Goal: Communication & Community: Answer question/provide support

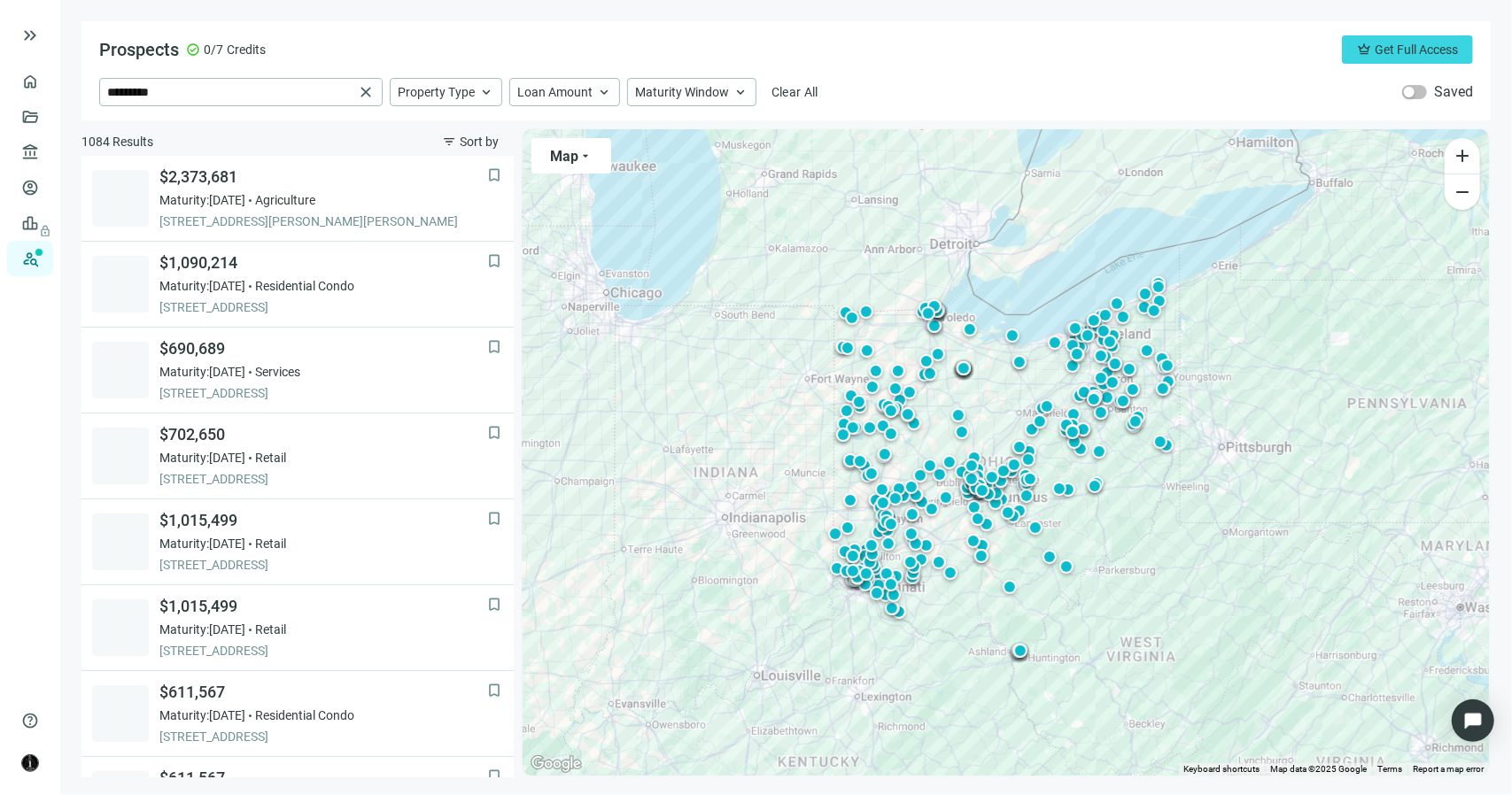
scroll to position [699, 0]
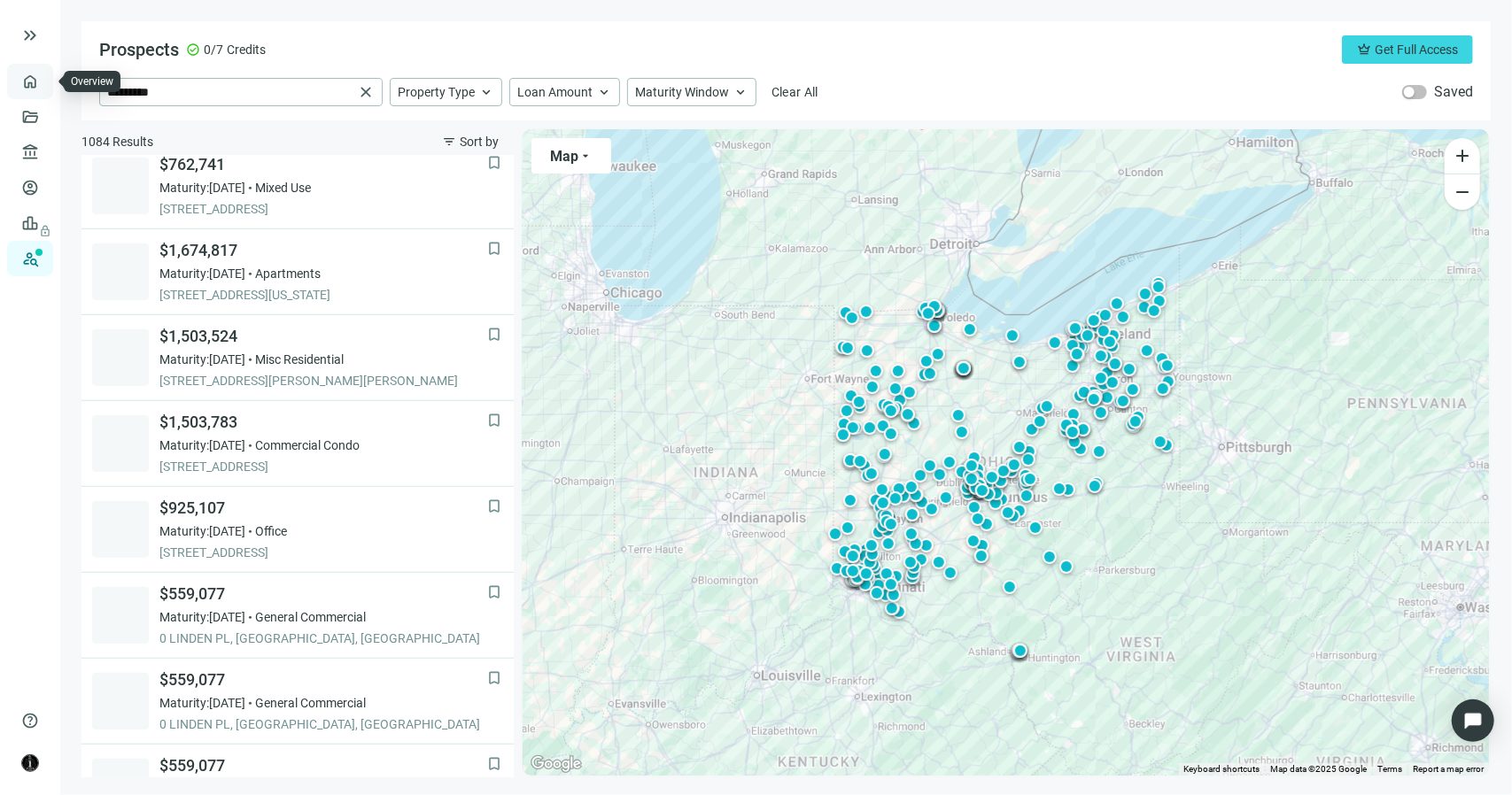
click at [44, 81] on link "Overview" at bounding box center [70, 82] width 52 height 14
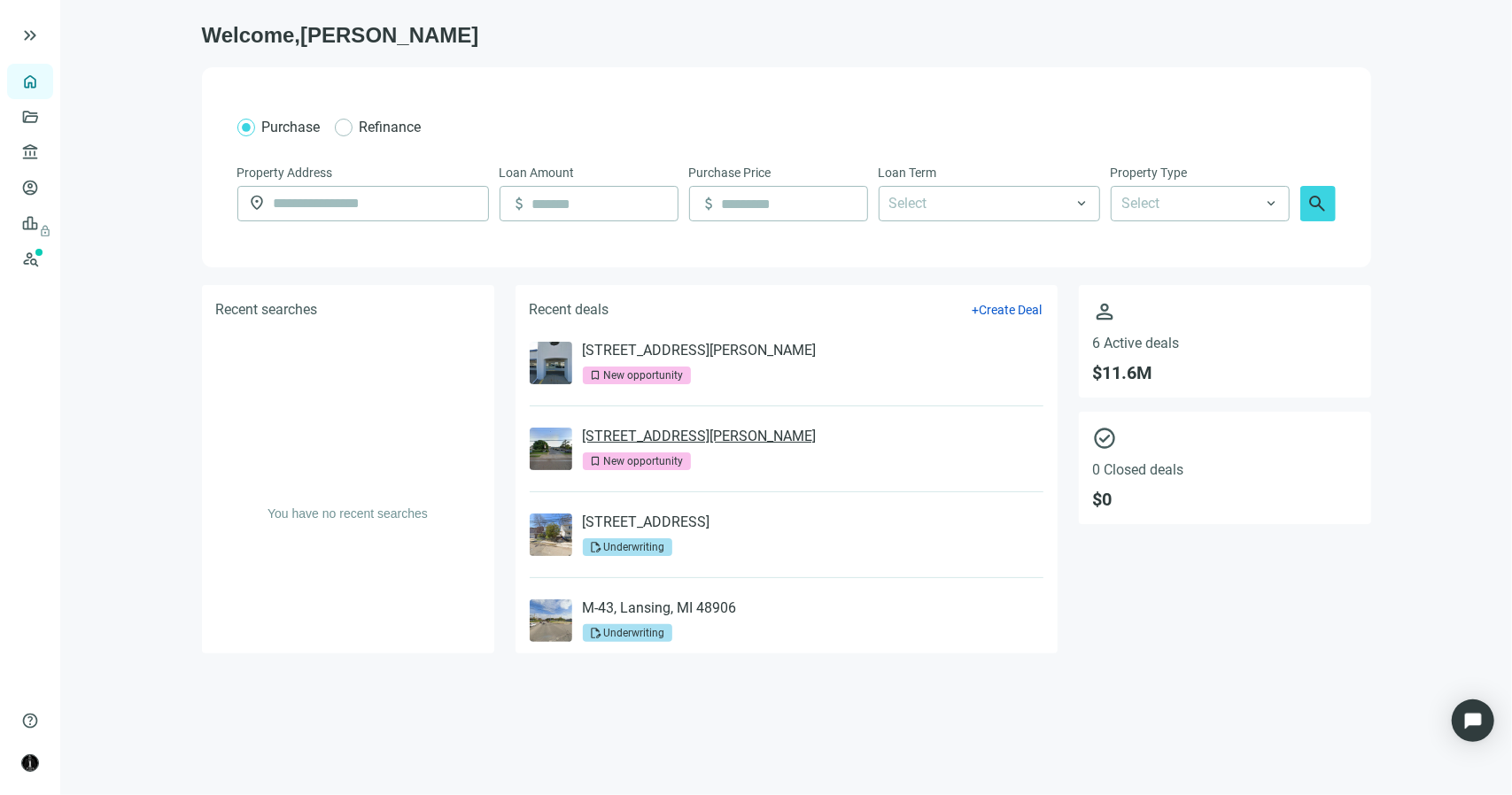
click at [697, 439] on link "[STREET_ADDRESS][PERSON_NAME]" at bounding box center [700, 437] width 234 height 18
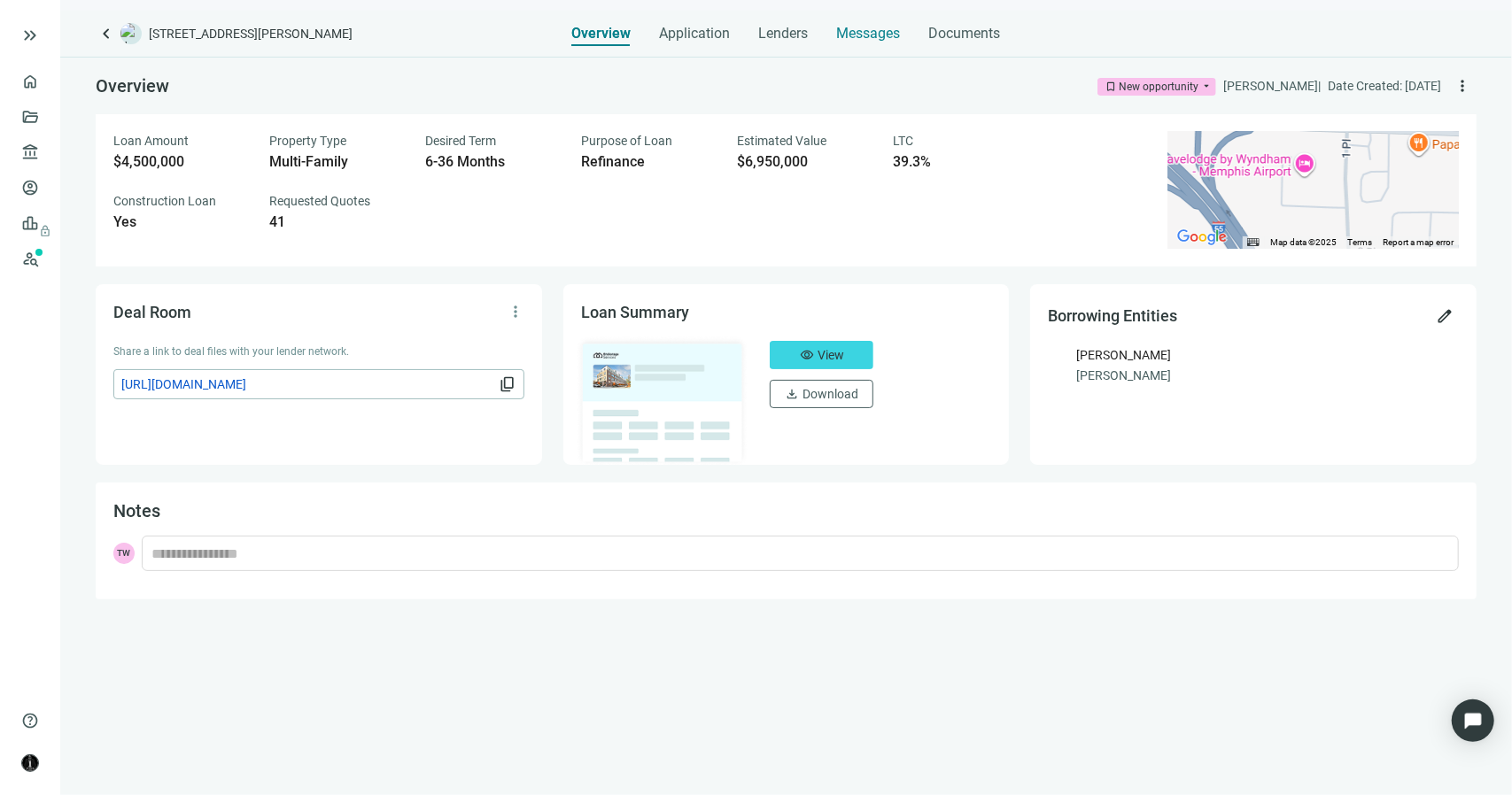
click at [878, 42] on div "Messages" at bounding box center [869, 34] width 64 height 18
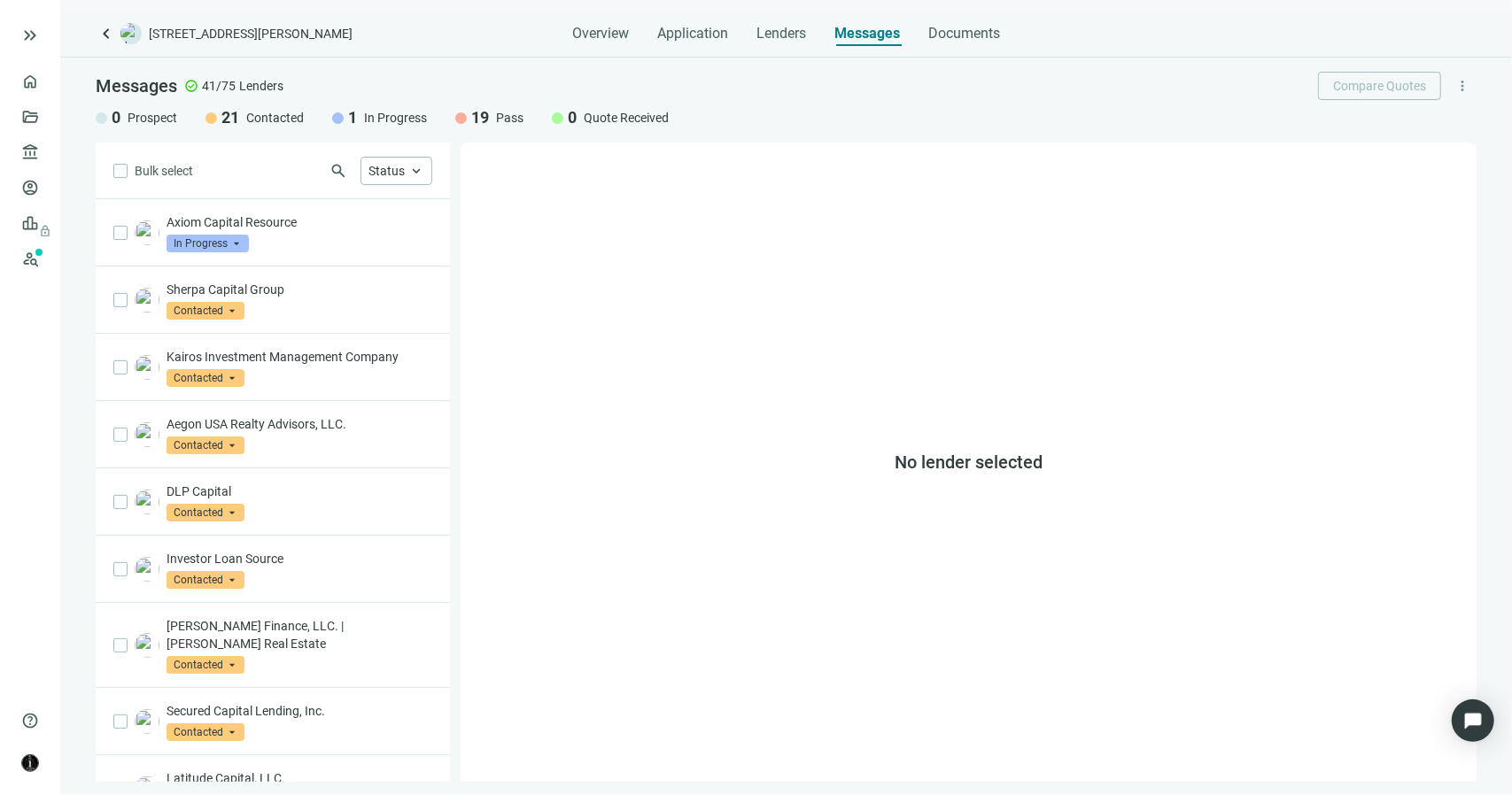
click at [335, 171] on span "search" at bounding box center [338, 171] width 18 height 18
click at [271, 176] on input "search" at bounding box center [233, 171] width 182 height 27
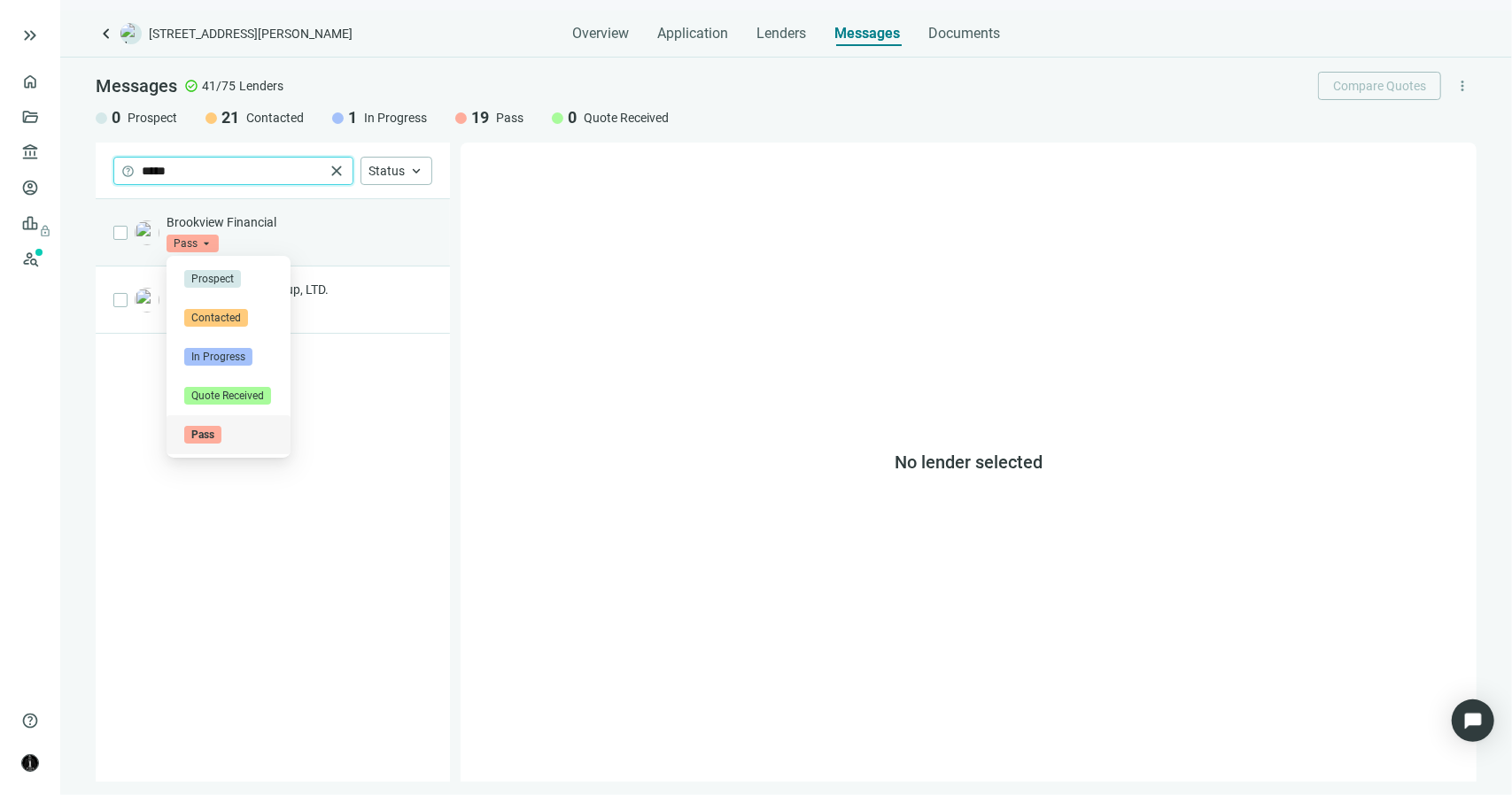
click at [213, 241] on span "Pass" at bounding box center [193, 243] width 52 height 18
type input "*****"
click at [233, 353] on span "In Progress" at bounding box center [219, 357] width 68 height 18
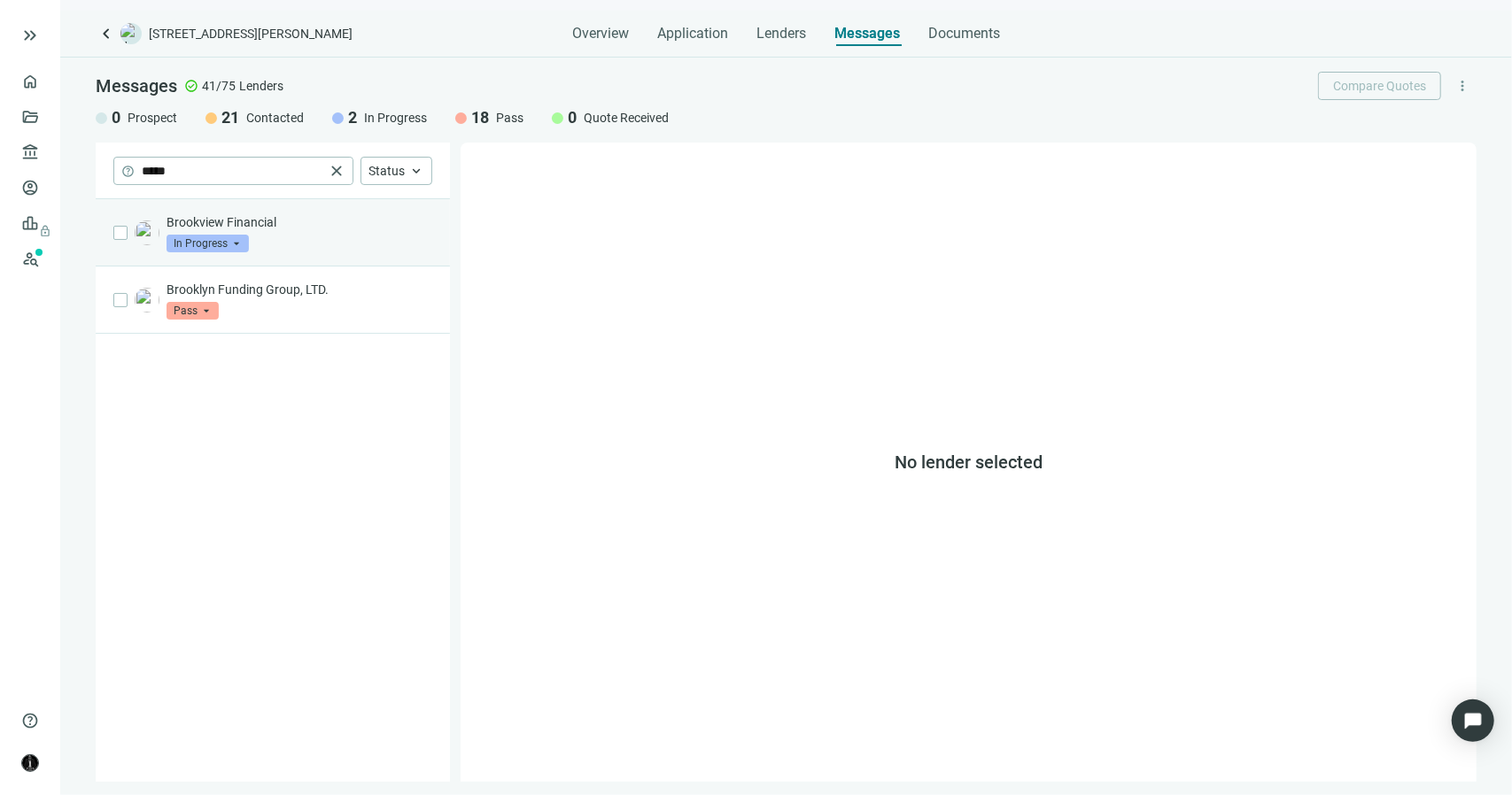
click at [310, 231] on div "Brookview Financial in_progress In Progress arrow_drop_down contacted in_progre…" at bounding box center [299, 232] width 265 height 39
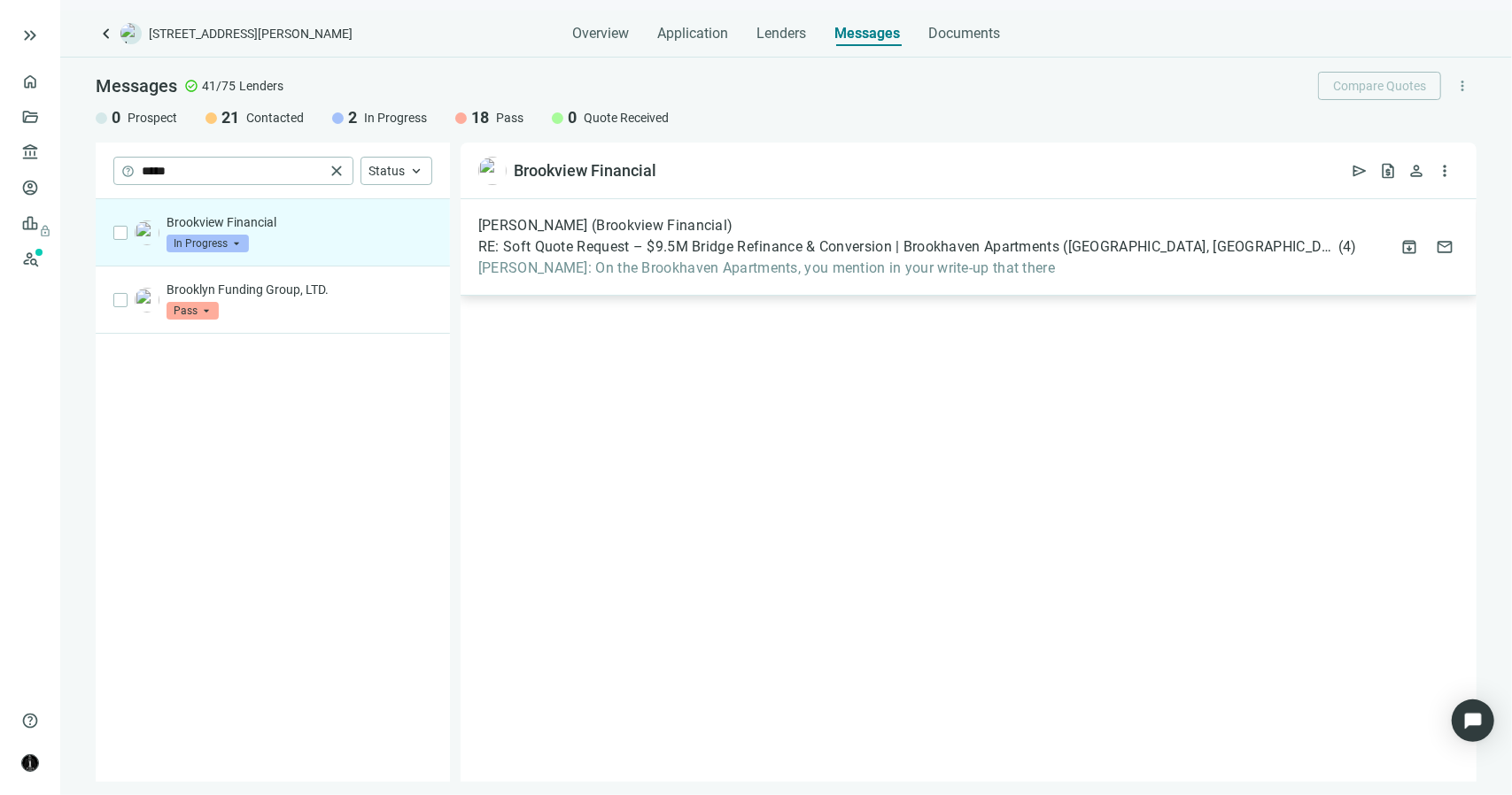
click at [615, 283] on div "[PERSON_NAME] (Brookview Financial) RE: Soft Quote Request – $9.5M Bridge Refin…" at bounding box center [969, 247] width 1016 height 97
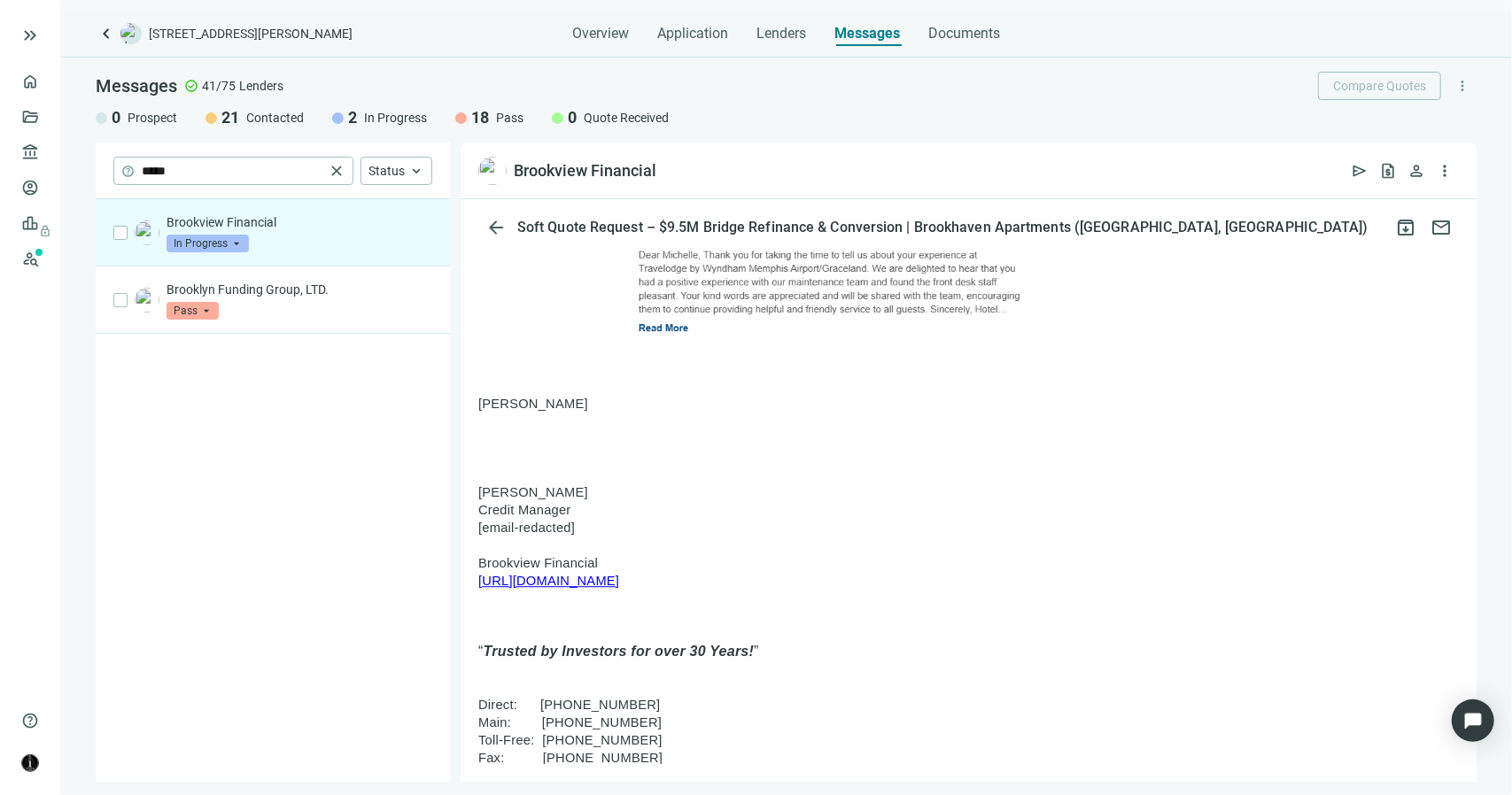
scroll to position [3006, 0]
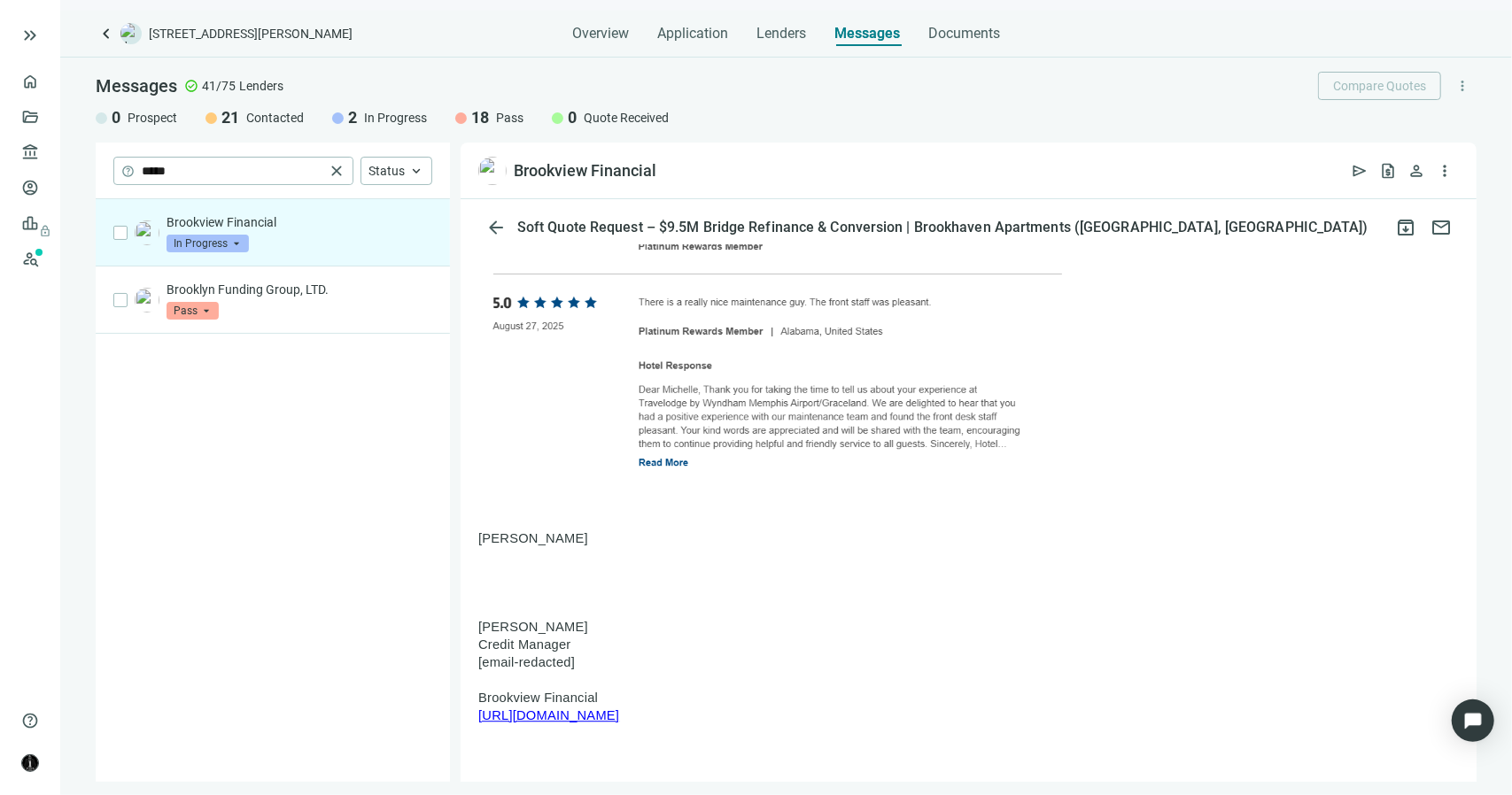
drag, startPoint x: 477, startPoint y: 469, endPoint x: 817, endPoint y: 499, distance: 341.3
click at [817, 499] on div "reply Reply reply_all Reply all forward Forward" at bounding box center [969, 85] width 1016 height 5352
